Goal: Task Accomplishment & Management: Complete application form

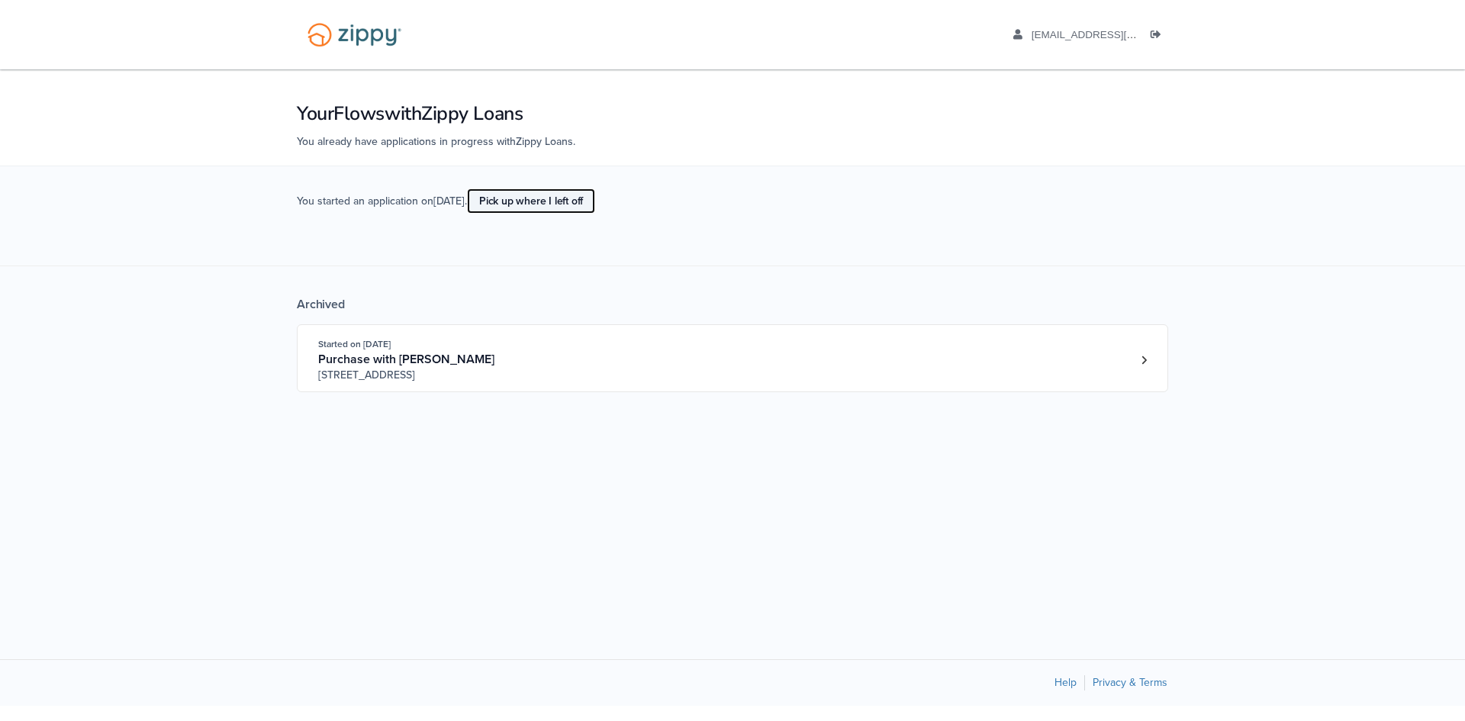
click at [562, 200] on link "Pick up where I left off" at bounding box center [531, 200] width 128 height 25
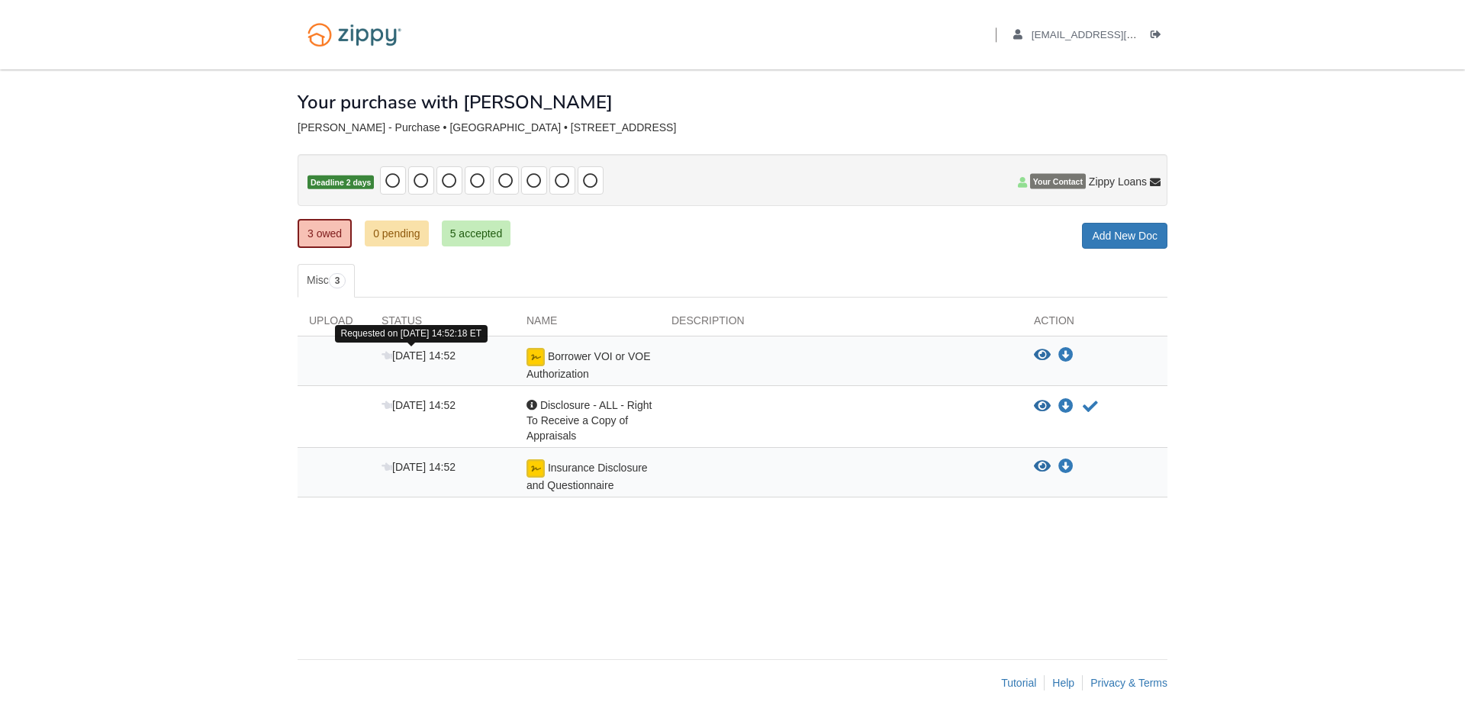
click at [418, 354] on span "[DATE] 14:52" at bounding box center [419, 356] width 74 height 12
click at [1048, 354] on icon "View Borrower VOI or VOE Authorization" at bounding box center [1042, 355] width 17 height 15
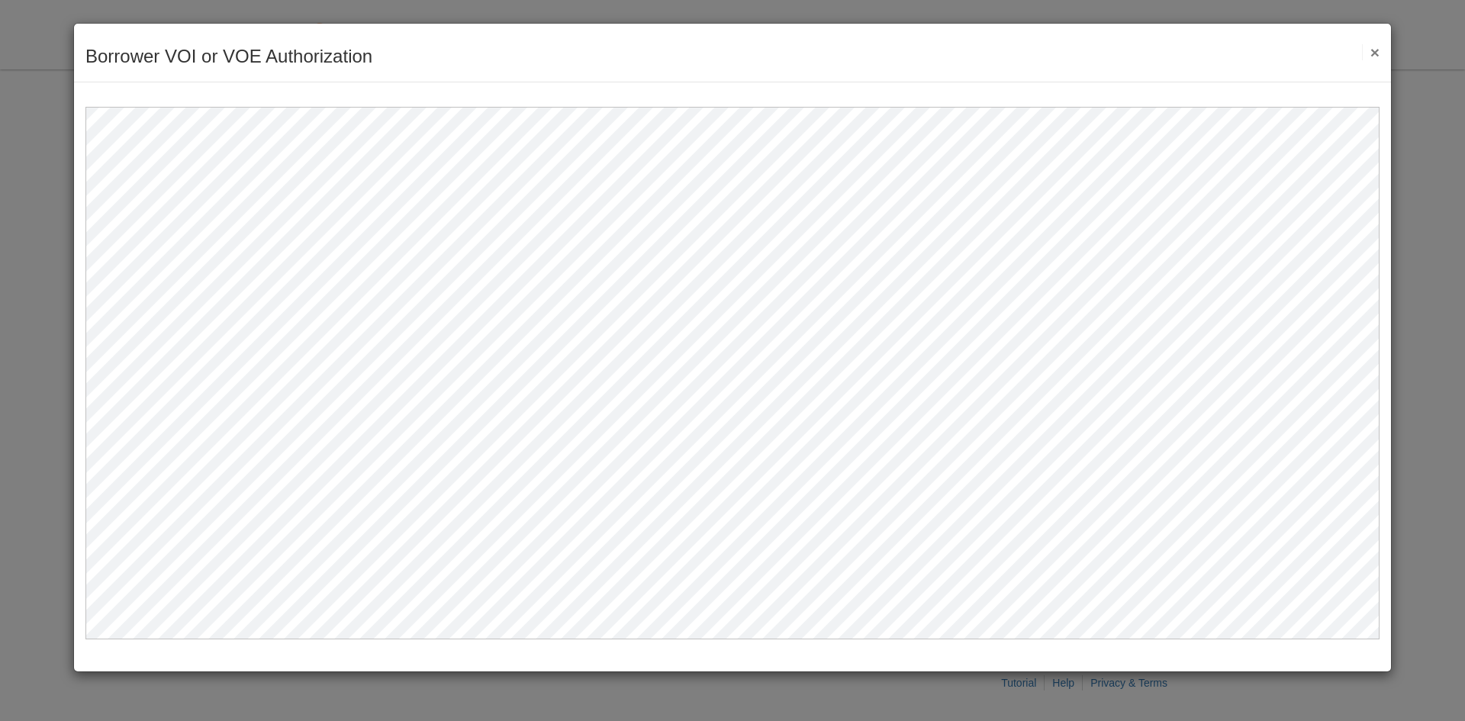
click at [1378, 49] on button "×" at bounding box center [1371, 52] width 18 height 16
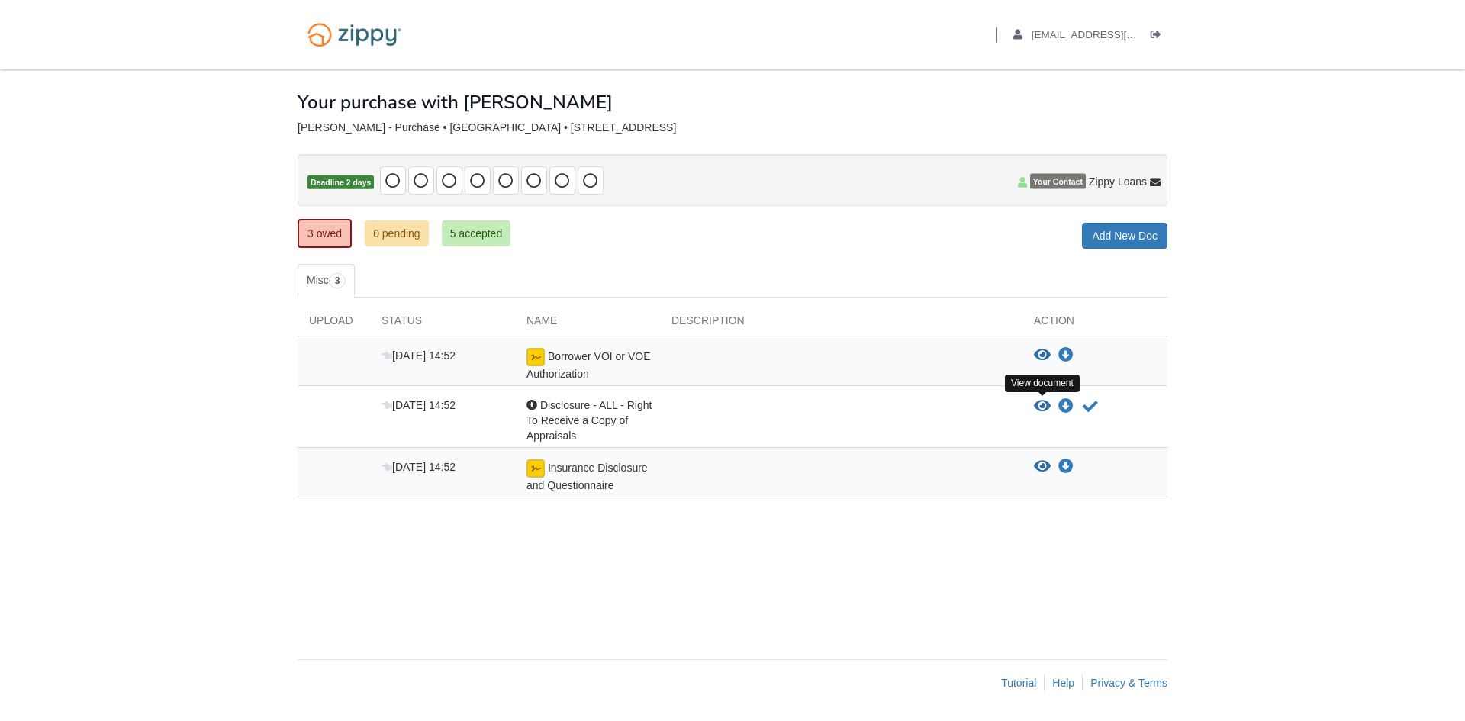
click at [1045, 405] on icon "View Disclosure - ALL - Right To Receive a Copy of Appraisals" at bounding box center [1042, 406] width 17 height 15
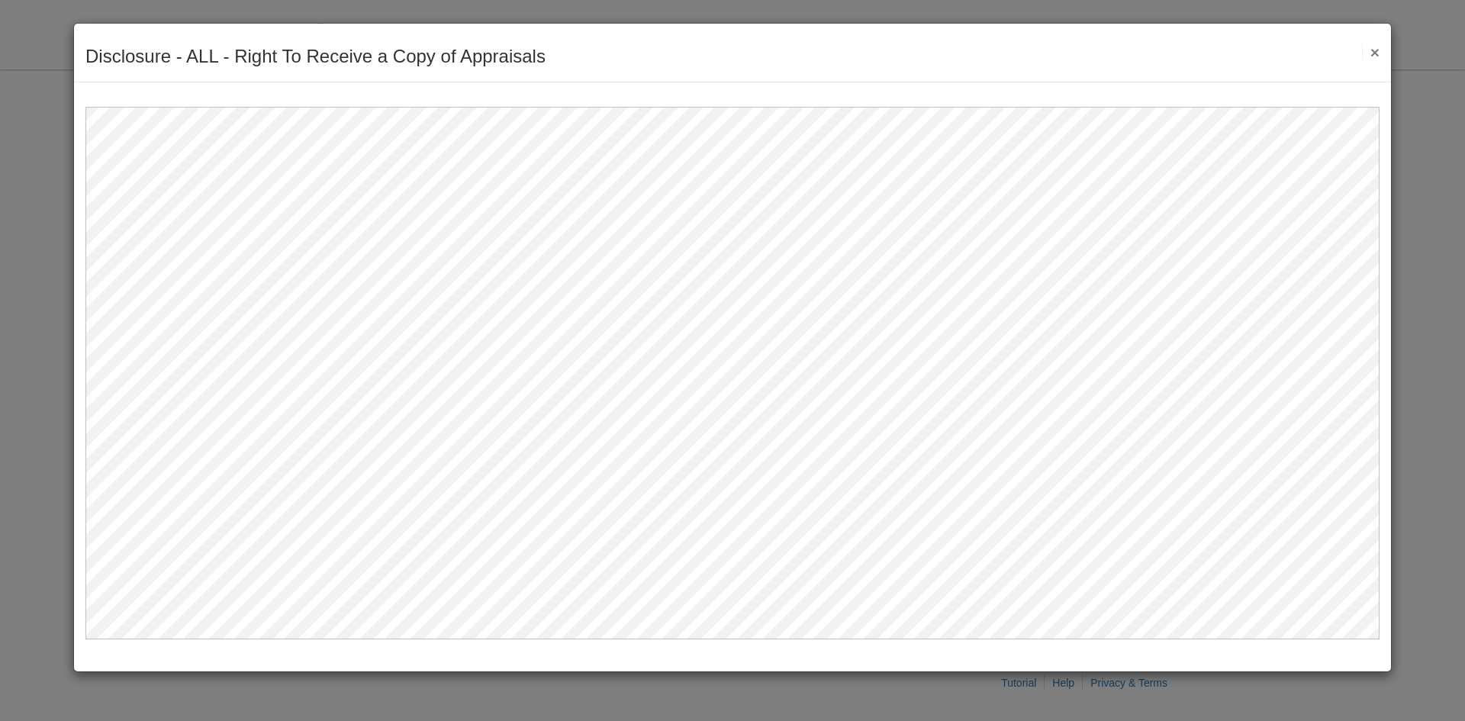
click at [1376, 54] on button "×" at bounding box center [1371, 52] width 18 height 16
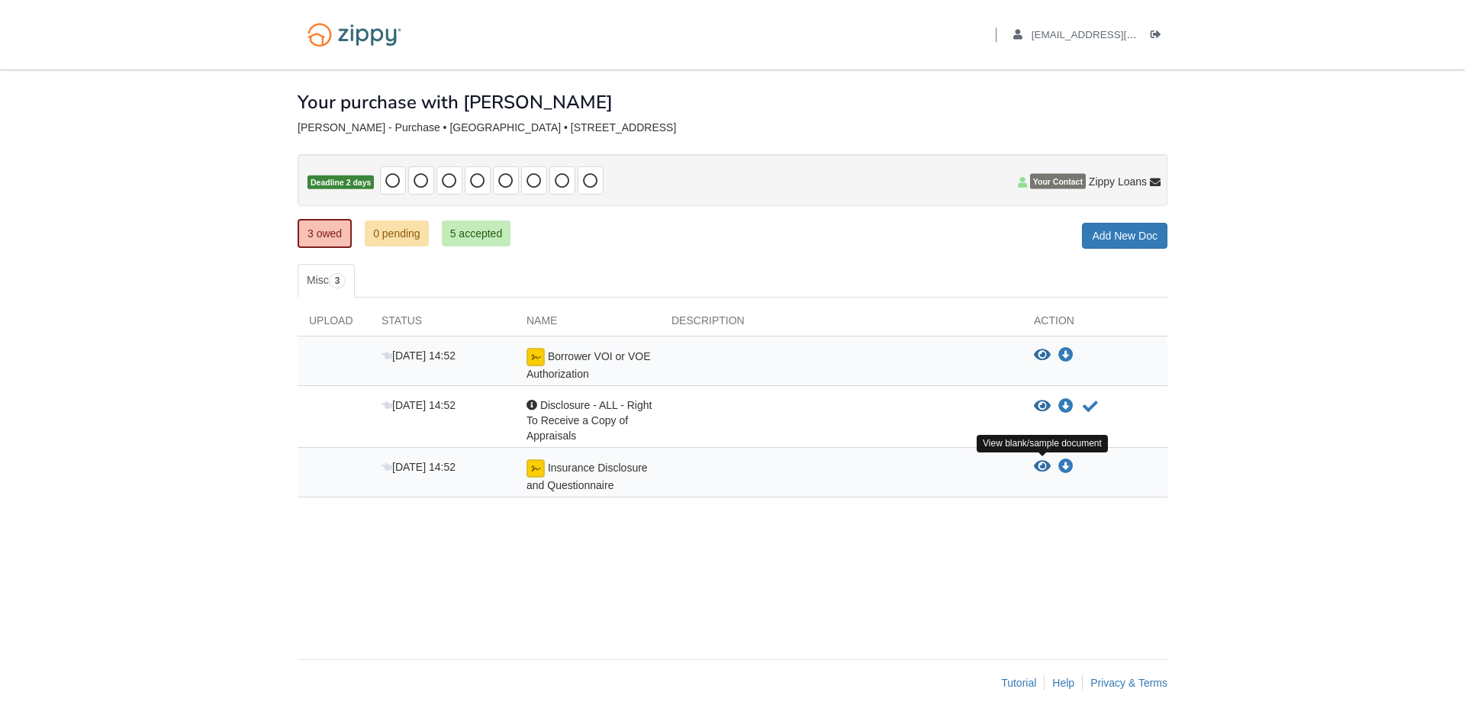
click at [1039, 466] on icon "View Insurance Disclosure and Questionnaire" at bounding box center [1042, 466] width 17 height 15
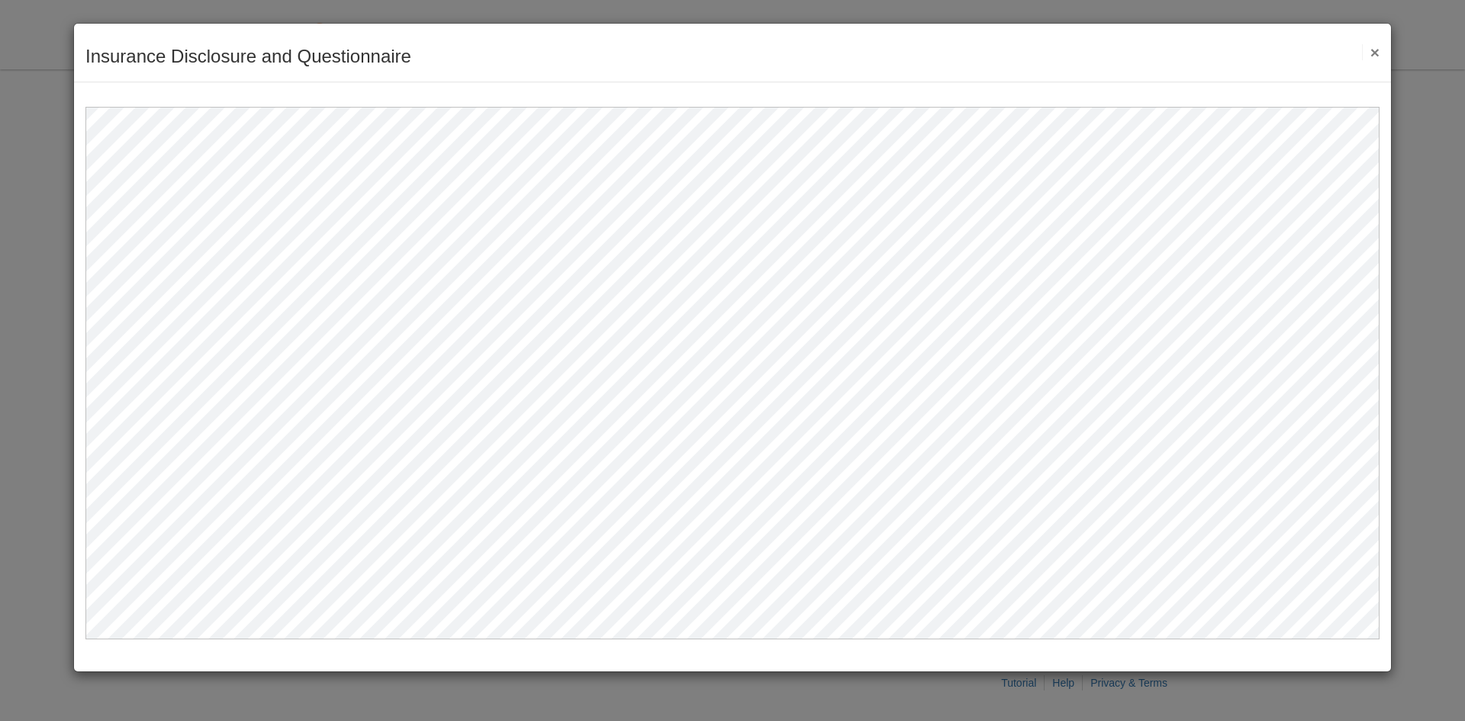
click at [1380, 50] on div "Insurance Disclosure and Questionnaire Save Cancel Previous Document Next Docum…" at bounding box center [732, 53] width 1317 height 59
click at [1374, 51] on button "×" at bounding box center [1371, 52] width 18 height 16
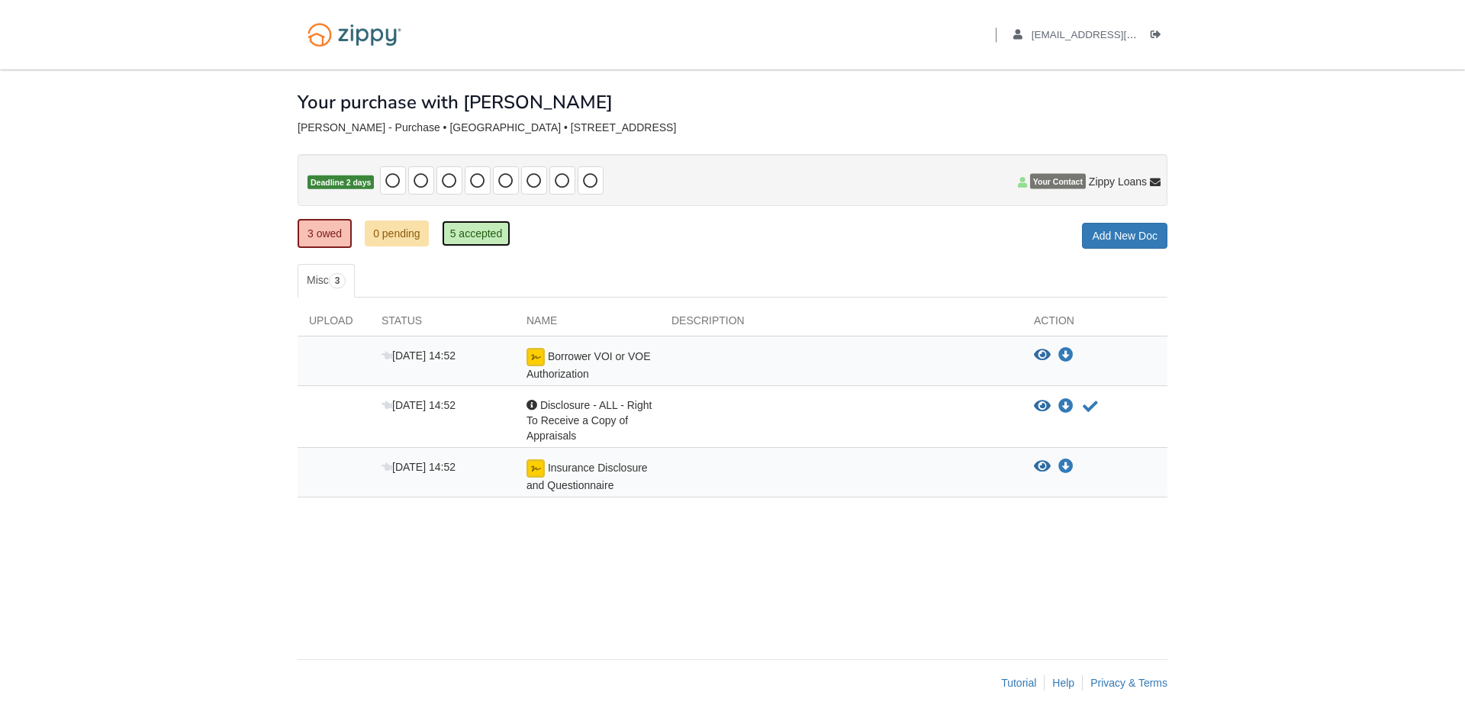
click at [474, 237] on link "5 accepted" at bounding box center [476, 234] width 69 height 26
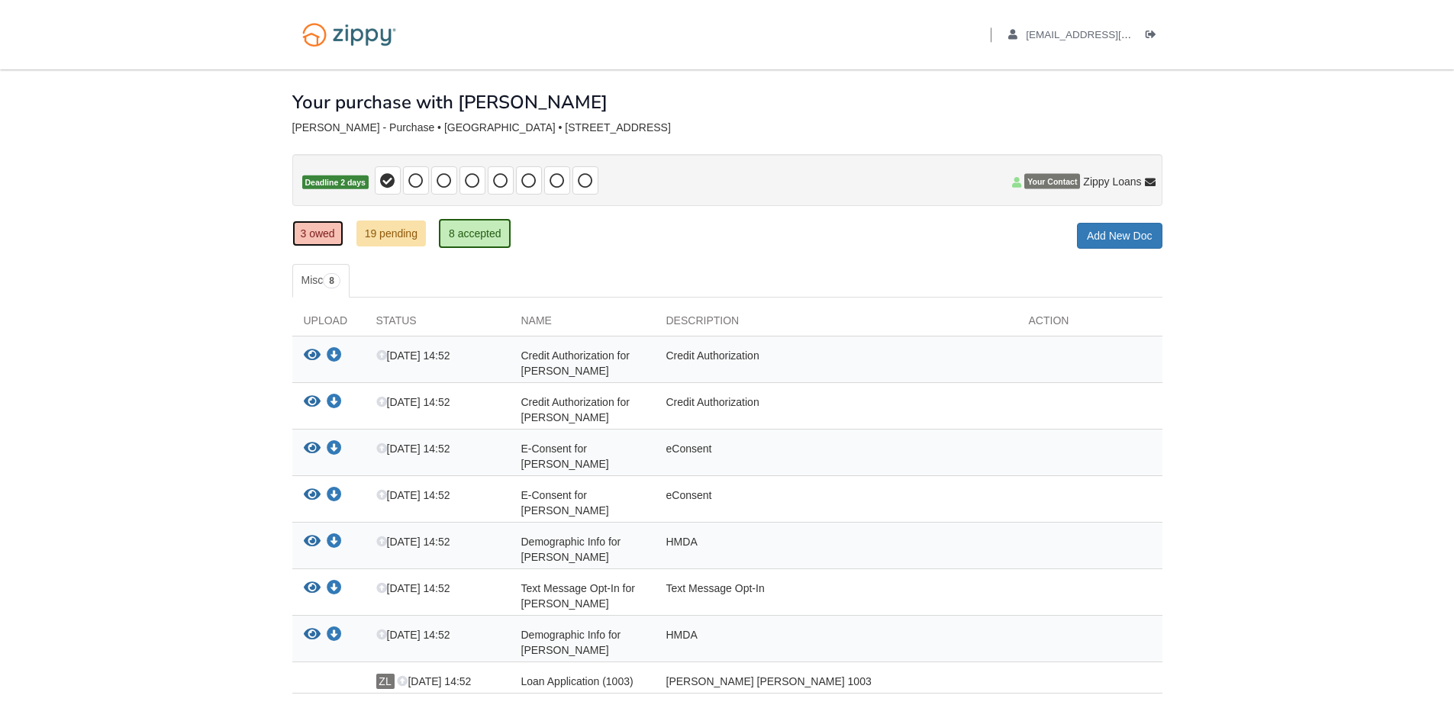
click at [317, 239] on link "3 owed" at bounding box center [317, 234] width 51 height 26
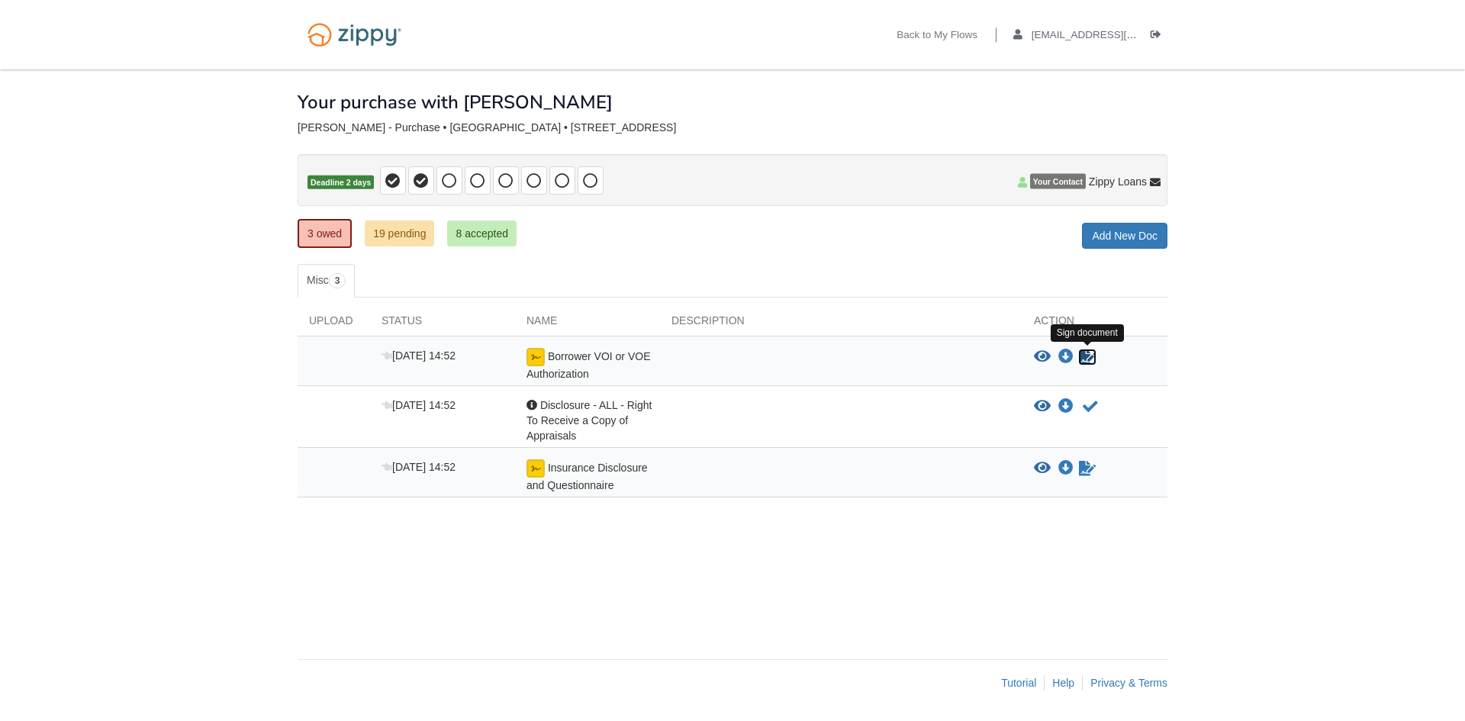
click at [1087, 356] on icon "Sign Form" at bounding box center [1087, 357] width 17 height 15
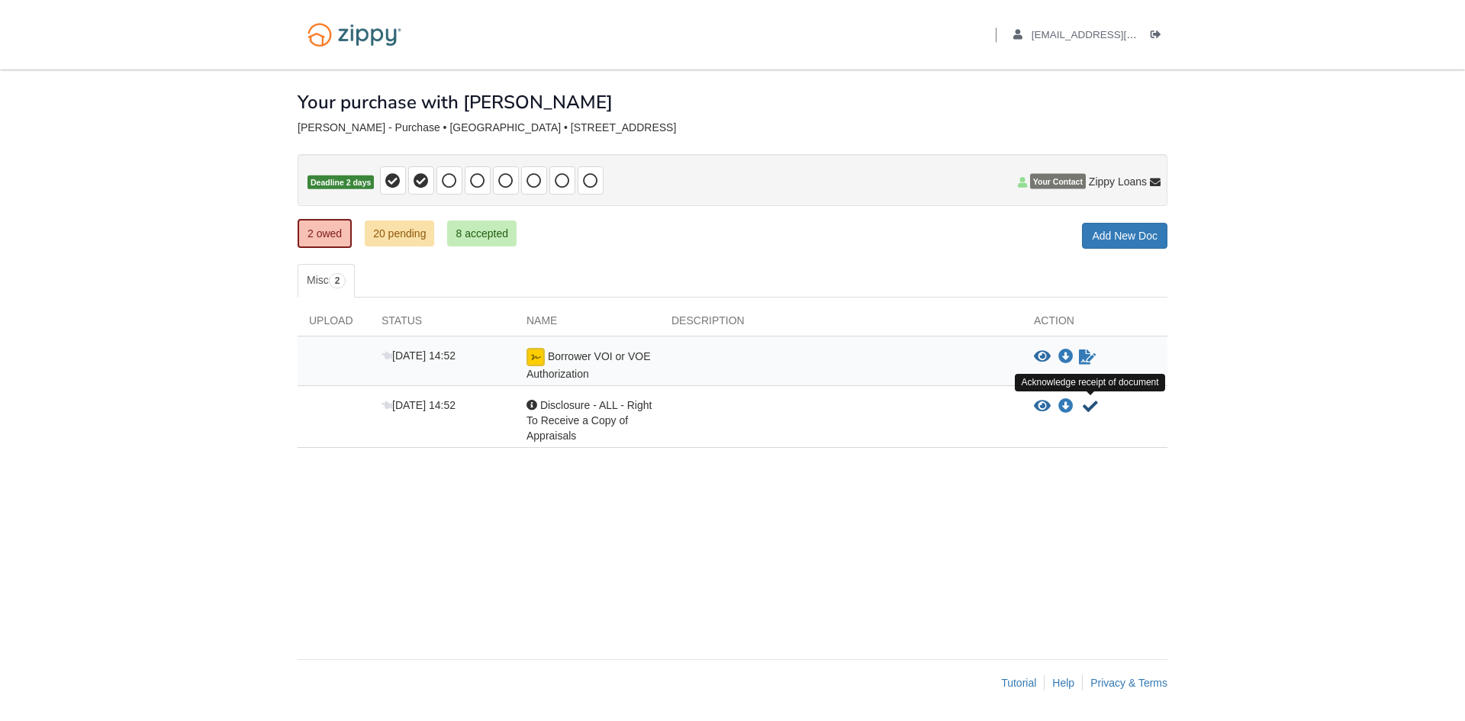
click at [1092, 405] on icon "Acknowledge receipt of document" at bounding box center [1090, 406] width 15 height 15
click at [1087, 356] on icon "Waiting for your co-borrower to e-sign" at bounding box center [1087, 357] width 17 height 15
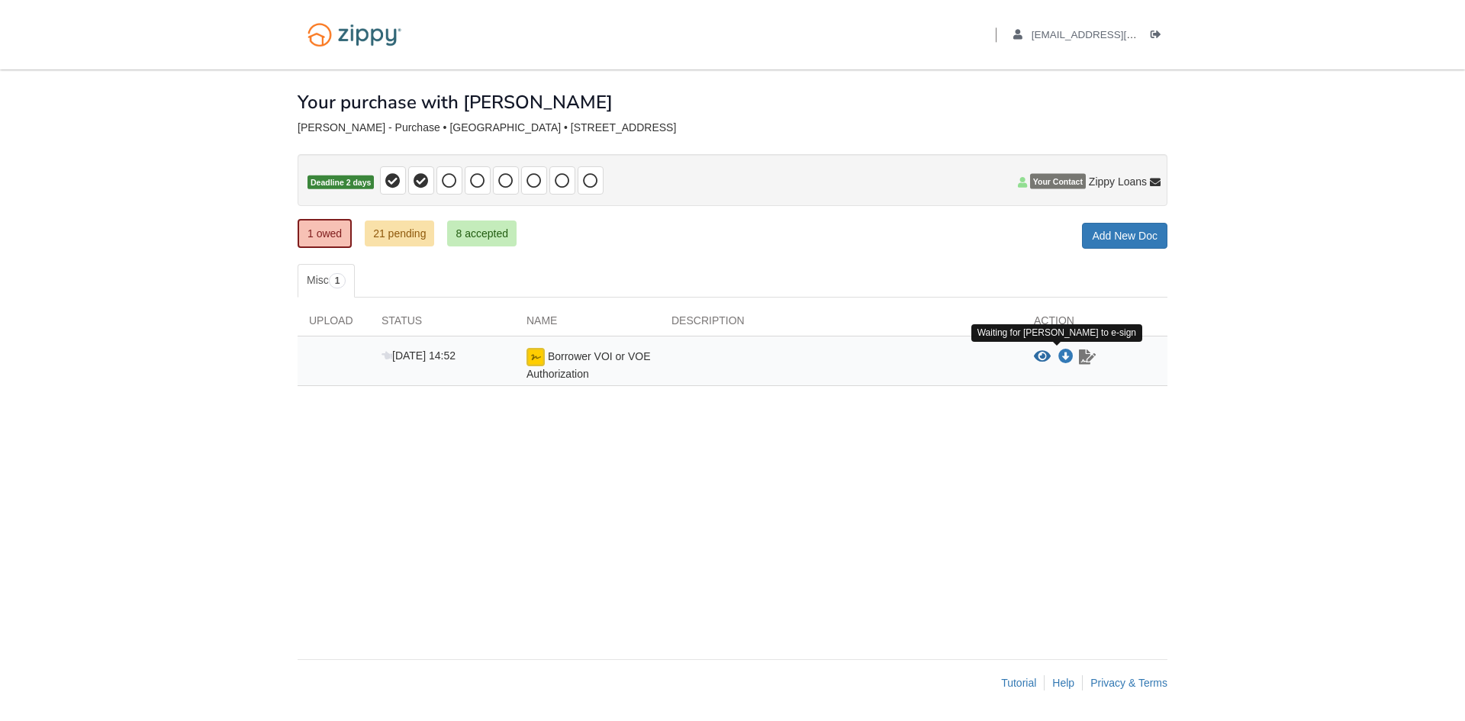
click at [1085, 358] on icon "Waiting for your co-borrower to e-sign" at bounding box center [1087, 357] width 17 height 15
click at [1154, 33] on icon "Log out" at bounding box center [1156, 35] width 11 height 11
